Goal: Information Seeking & Learning: Learn about a topic

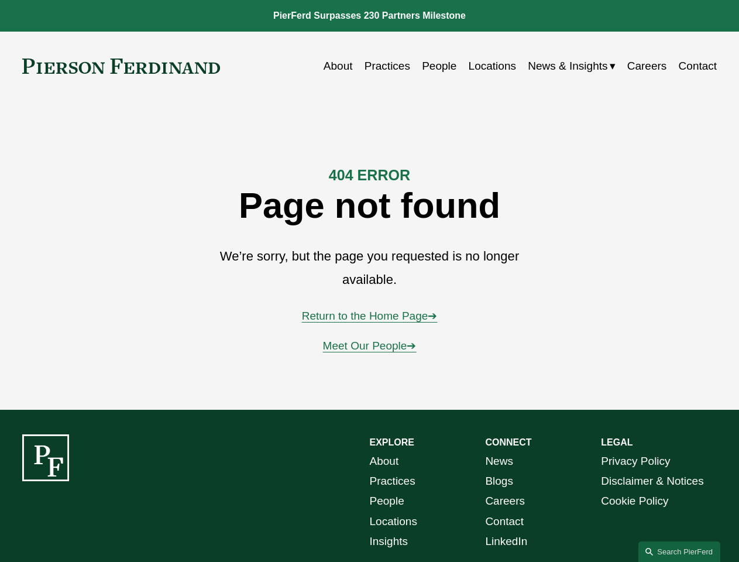
click at [680, 551] on link "Search this site" at bounding box center [680, 551] width 82 height 20
